Goal: Task Accomplishment & Management: Use online tool/utility

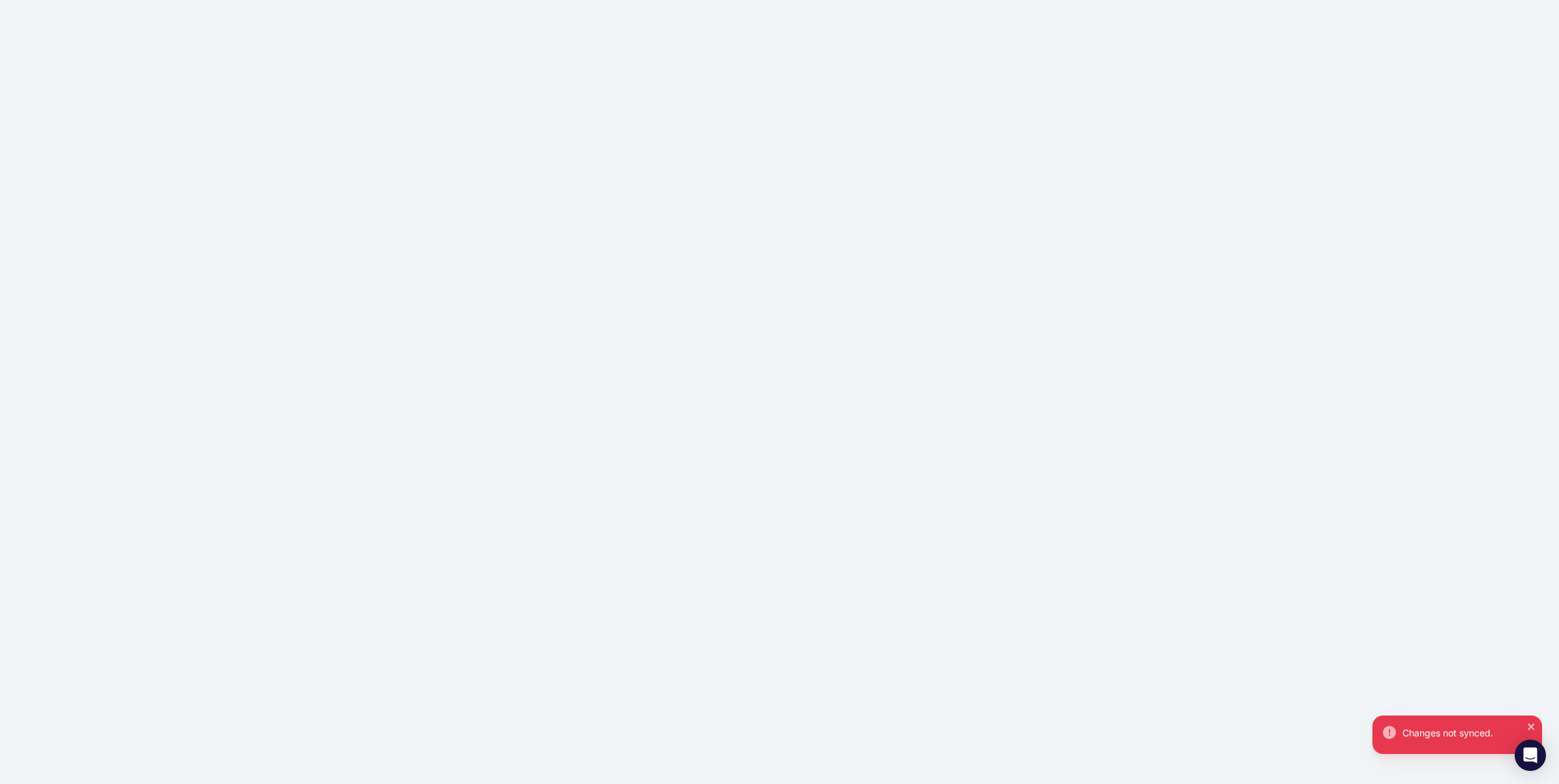
click at [194, 15] on div "Changes not synced." at bounding box center [780, 392] width 1559 height 784
